Goal: Browse casually: Explore the website without a specific task or goal

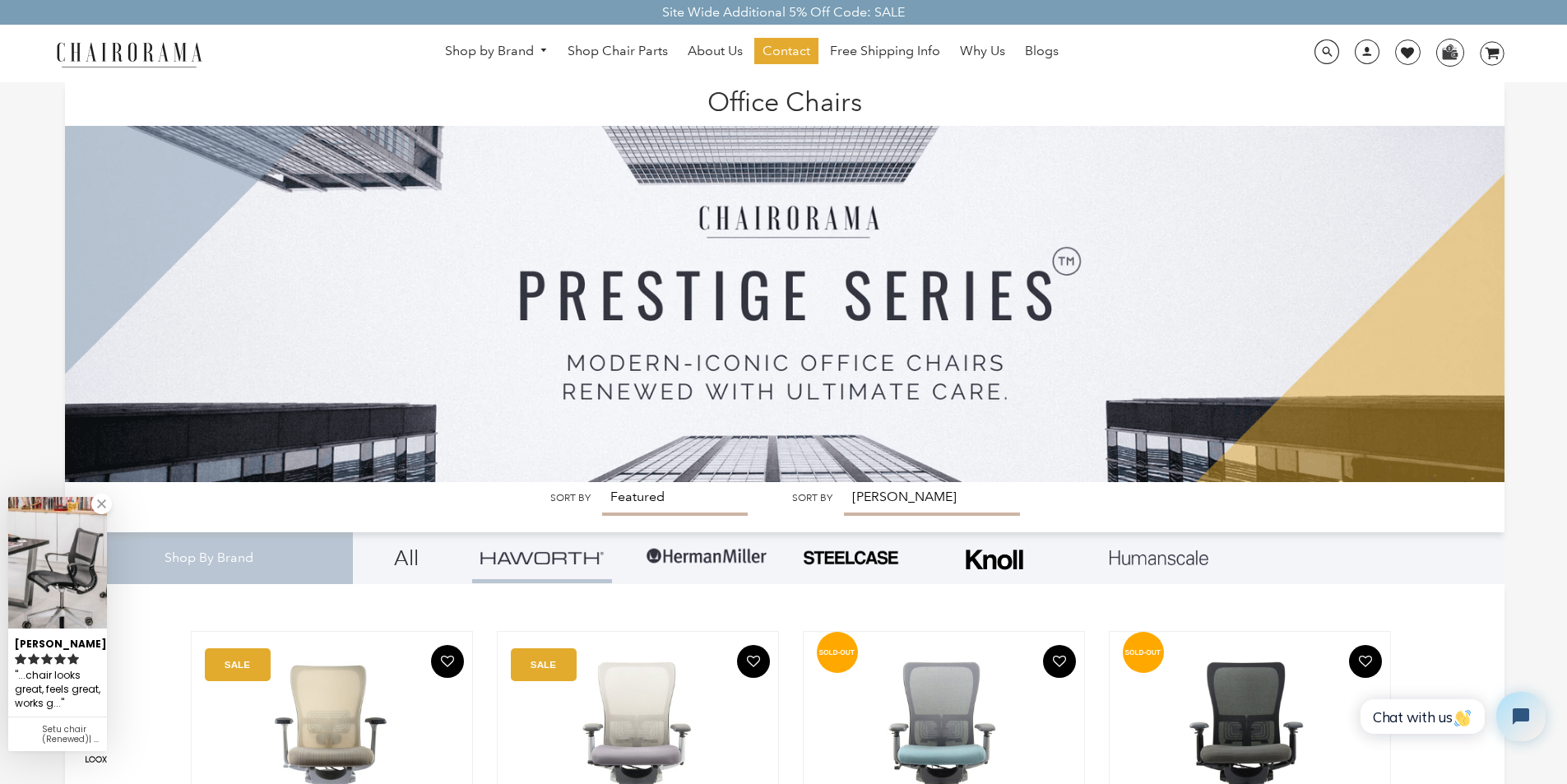
click at [624, 482] on img at bounding box center [784, 282] width 1440 height 400
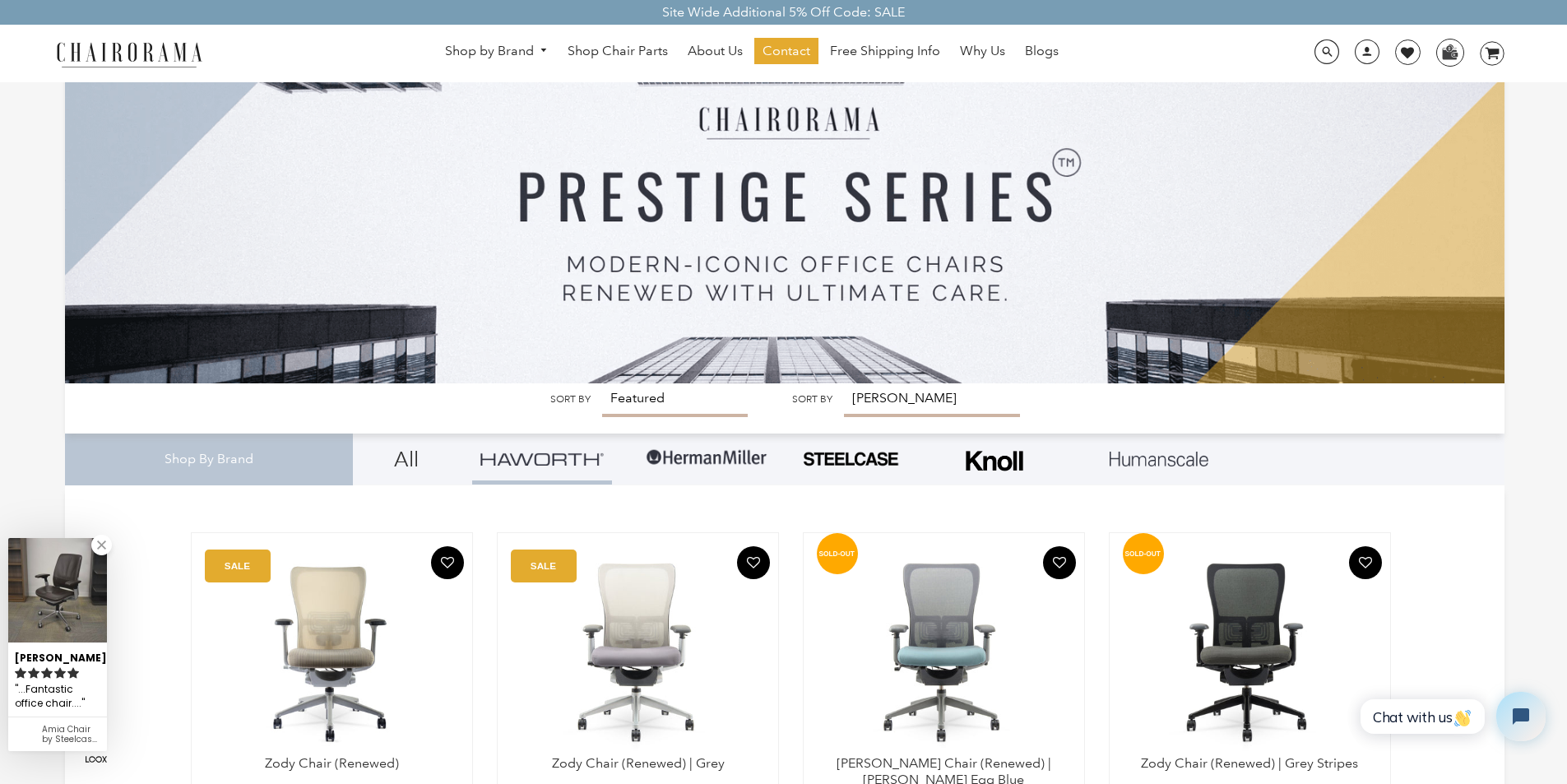
scroll to position [131, 0]
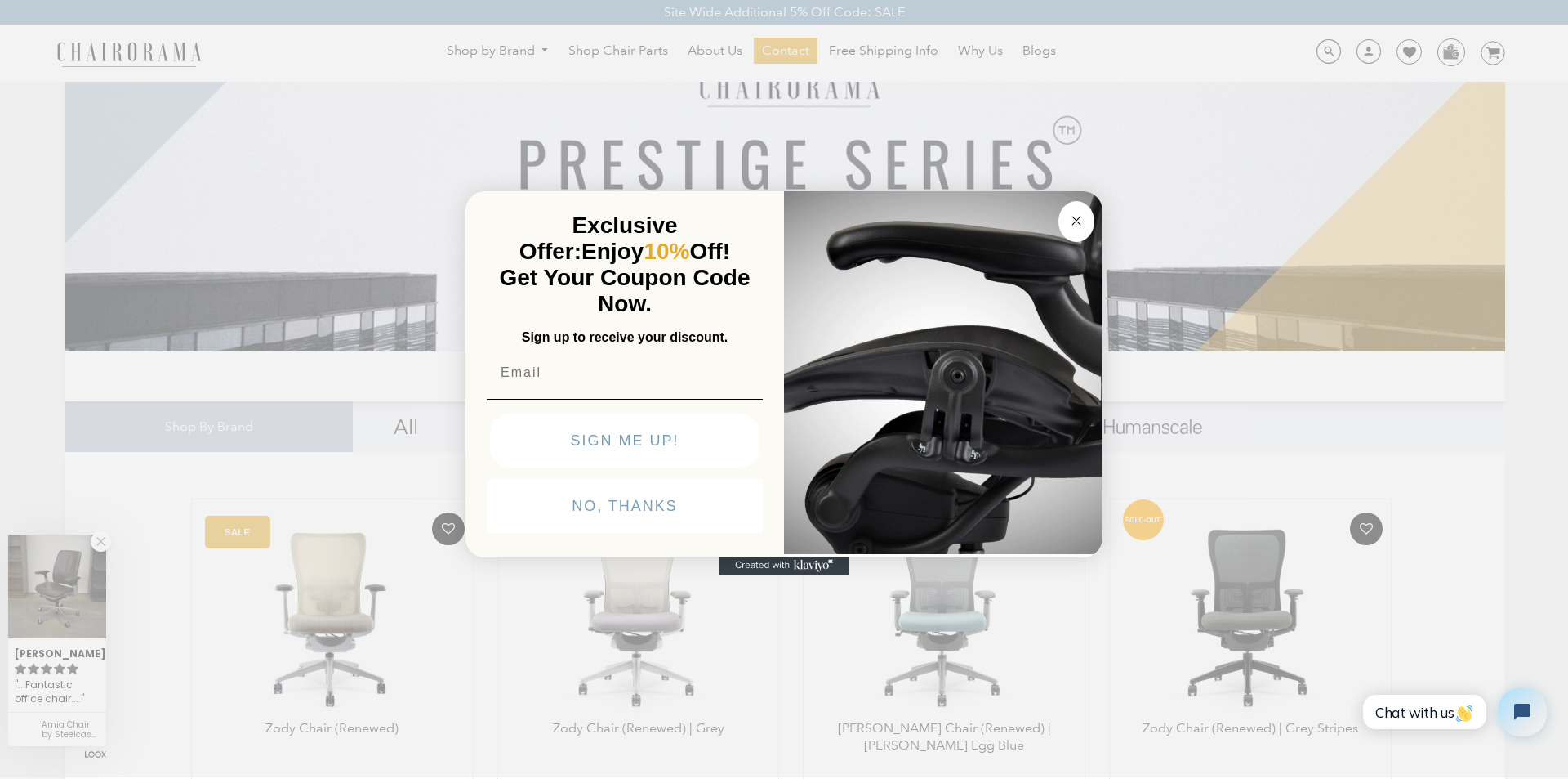
click input "Submit" at bounding box center [0, 0] width 0 height 0
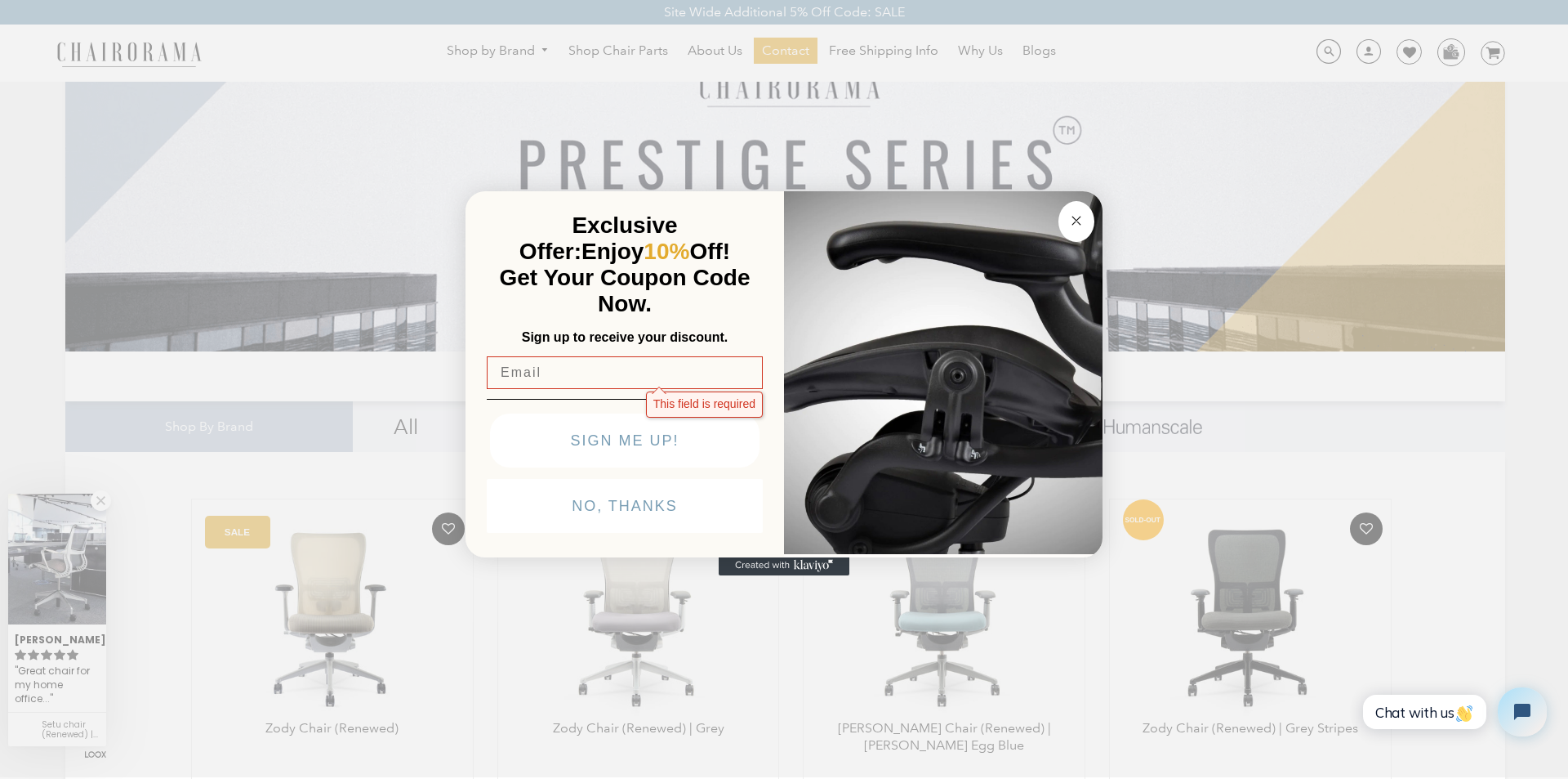
click input "Submit" at bounding box center [0, 0] width 0 height 0
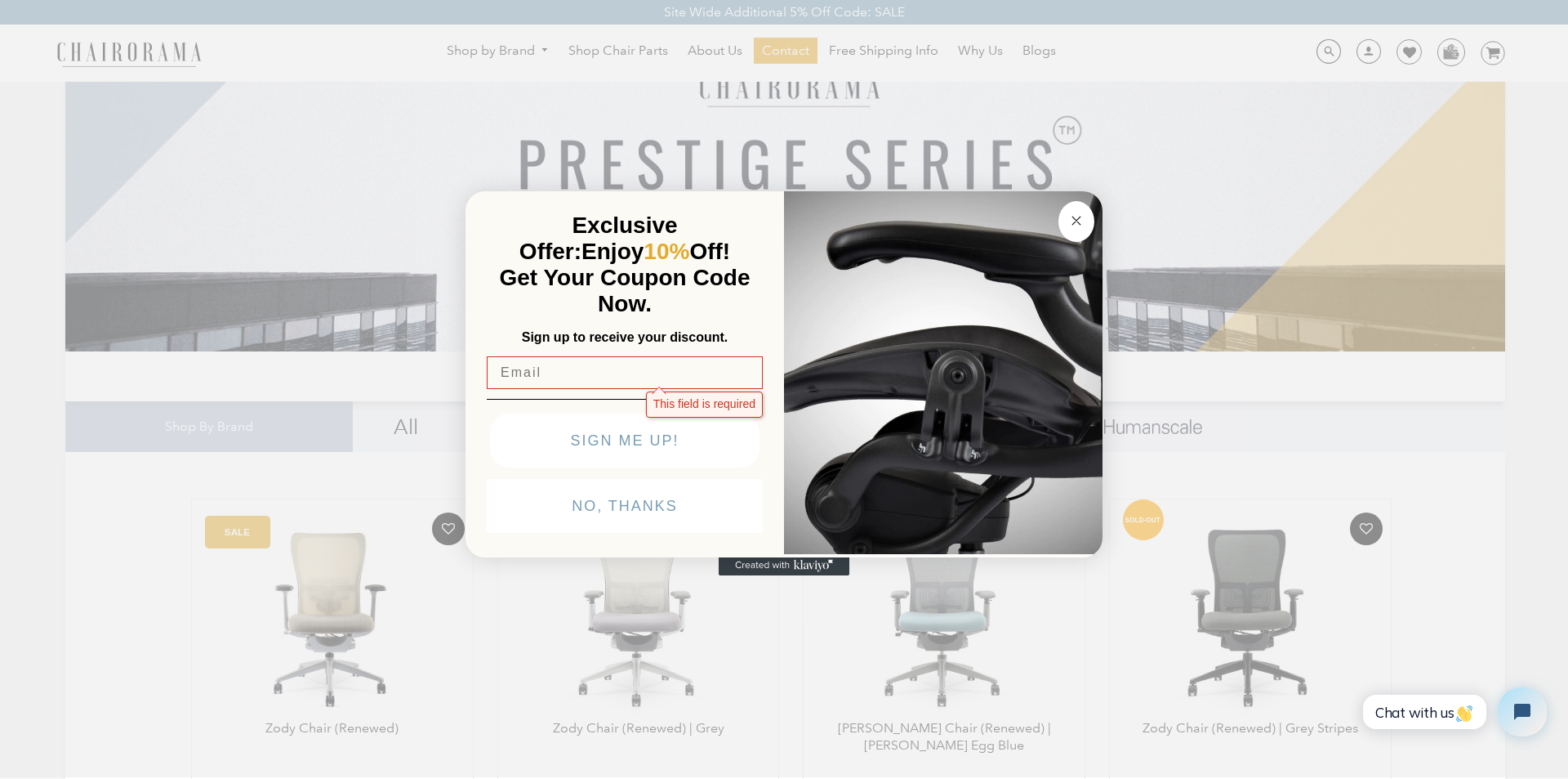
click input "Submit" at bounding box center [0, 0] width 0 height 0
click at [518, 356] on input "Email" at bounding box center [624, 373] width 276 height 33
type input "[PERSON_NAME][EMAIL_ADDRESS][DOMAIN_NAME]"
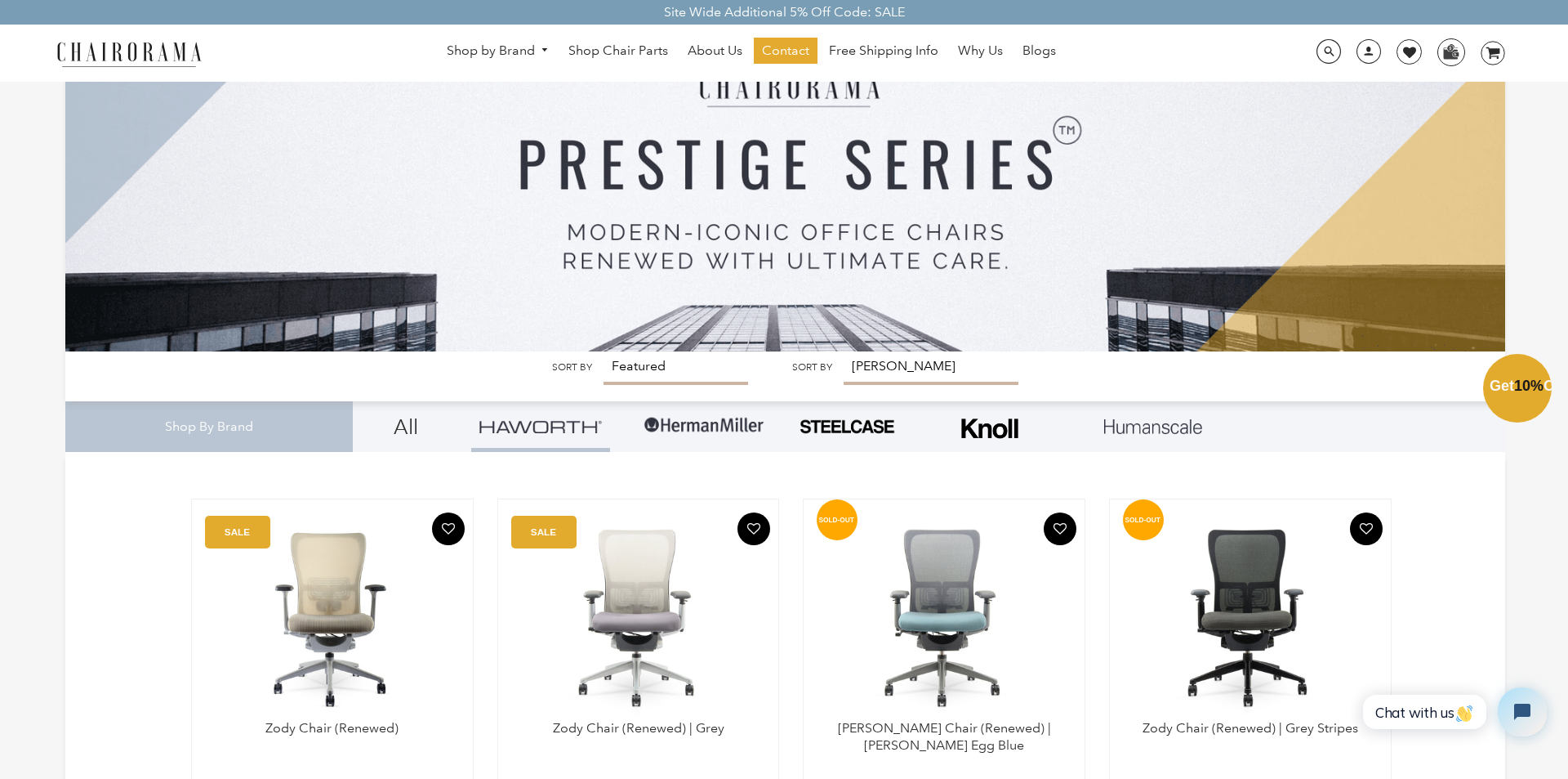
click at [297, 141] on div "Close dialog Exclusive Offer: Enjoy 10% Off! Get Your Coupon Code Now. Sign up …" at bounding box center [784, 387] width 1568 height 779
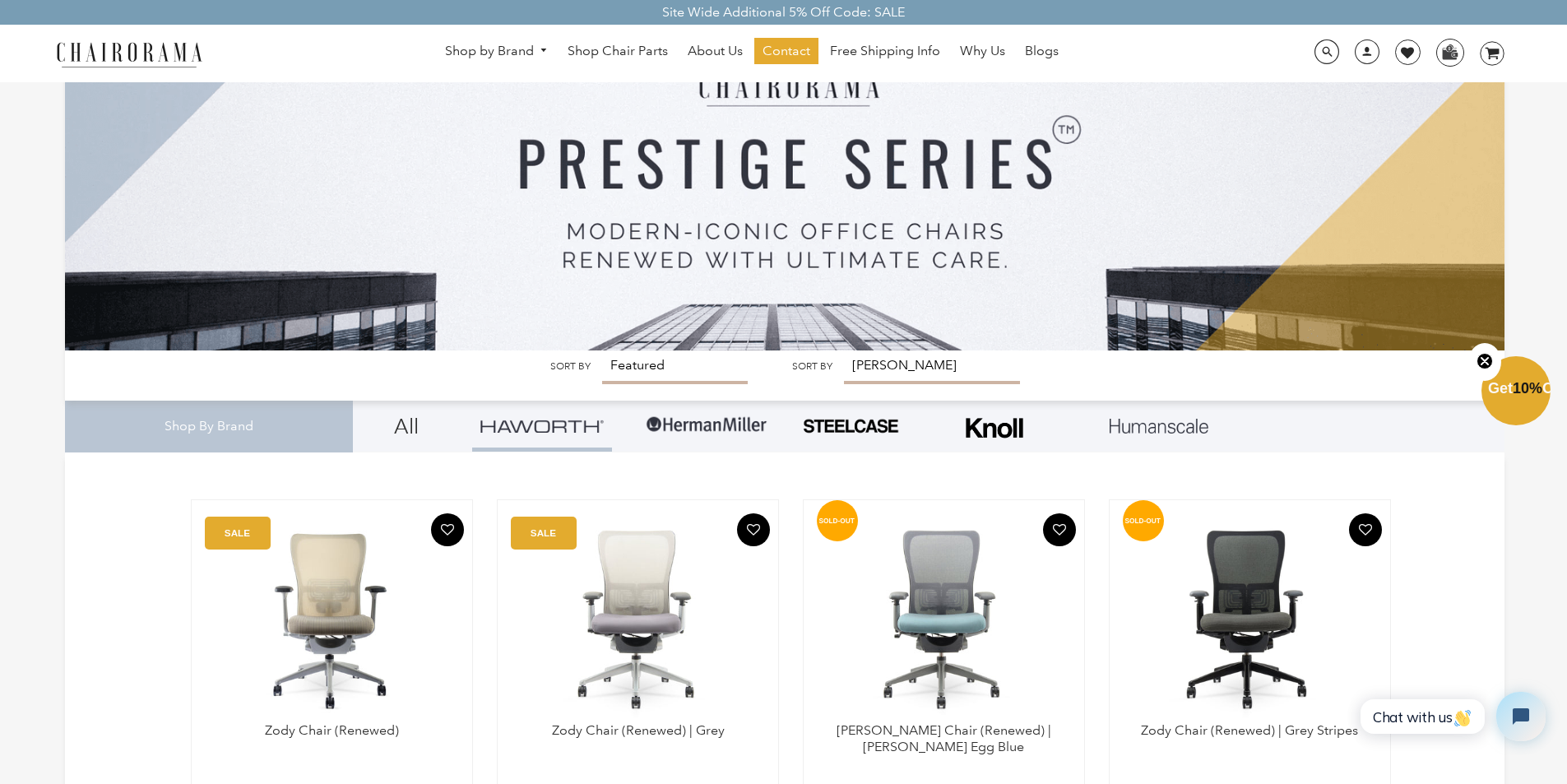
click at [375, 230] on img at bounding box center [784, 151] width 1440 height 400
